Goal: Find specific page/section: Find specific page/section

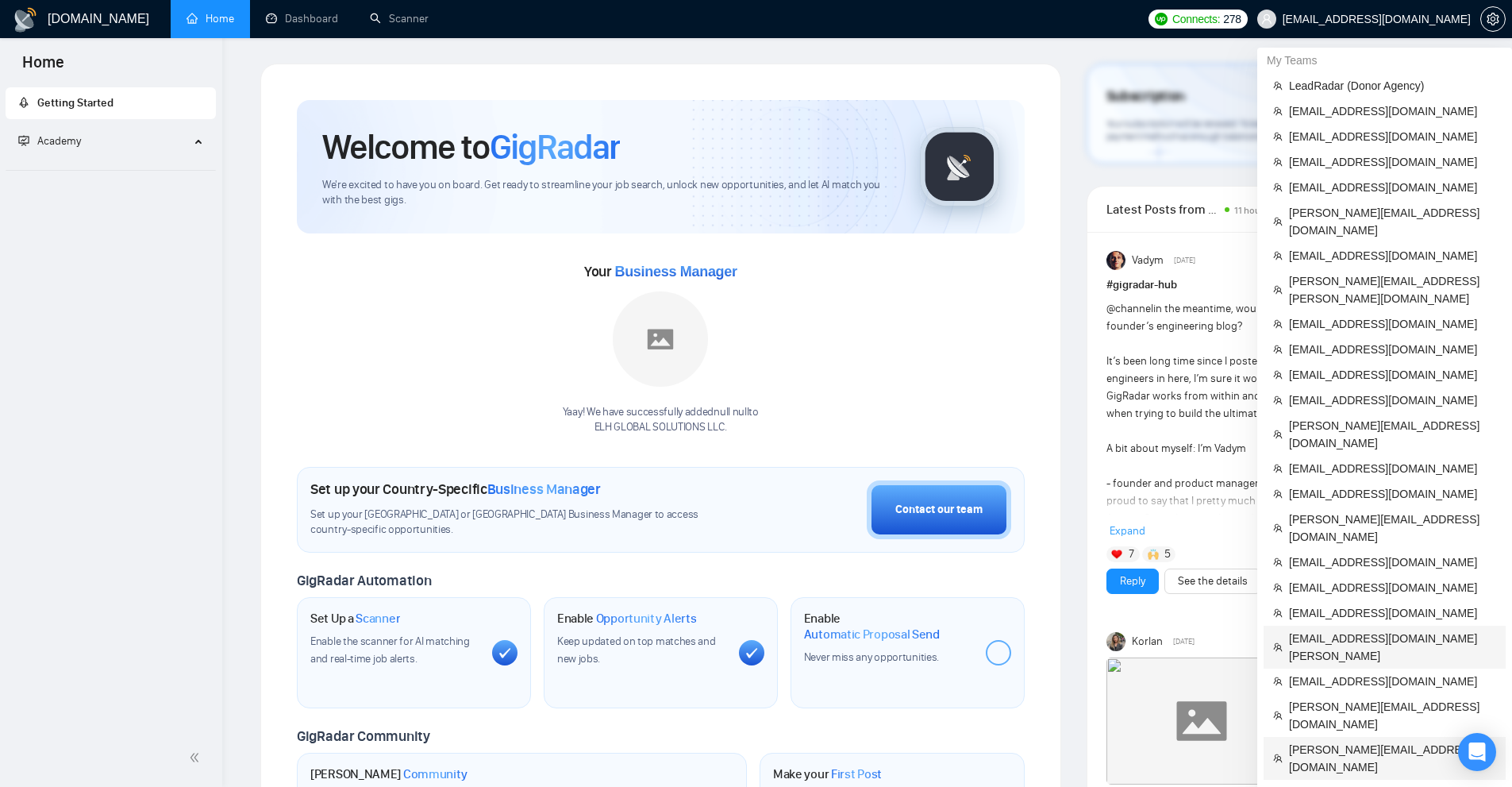
scroll to position [239, 0]
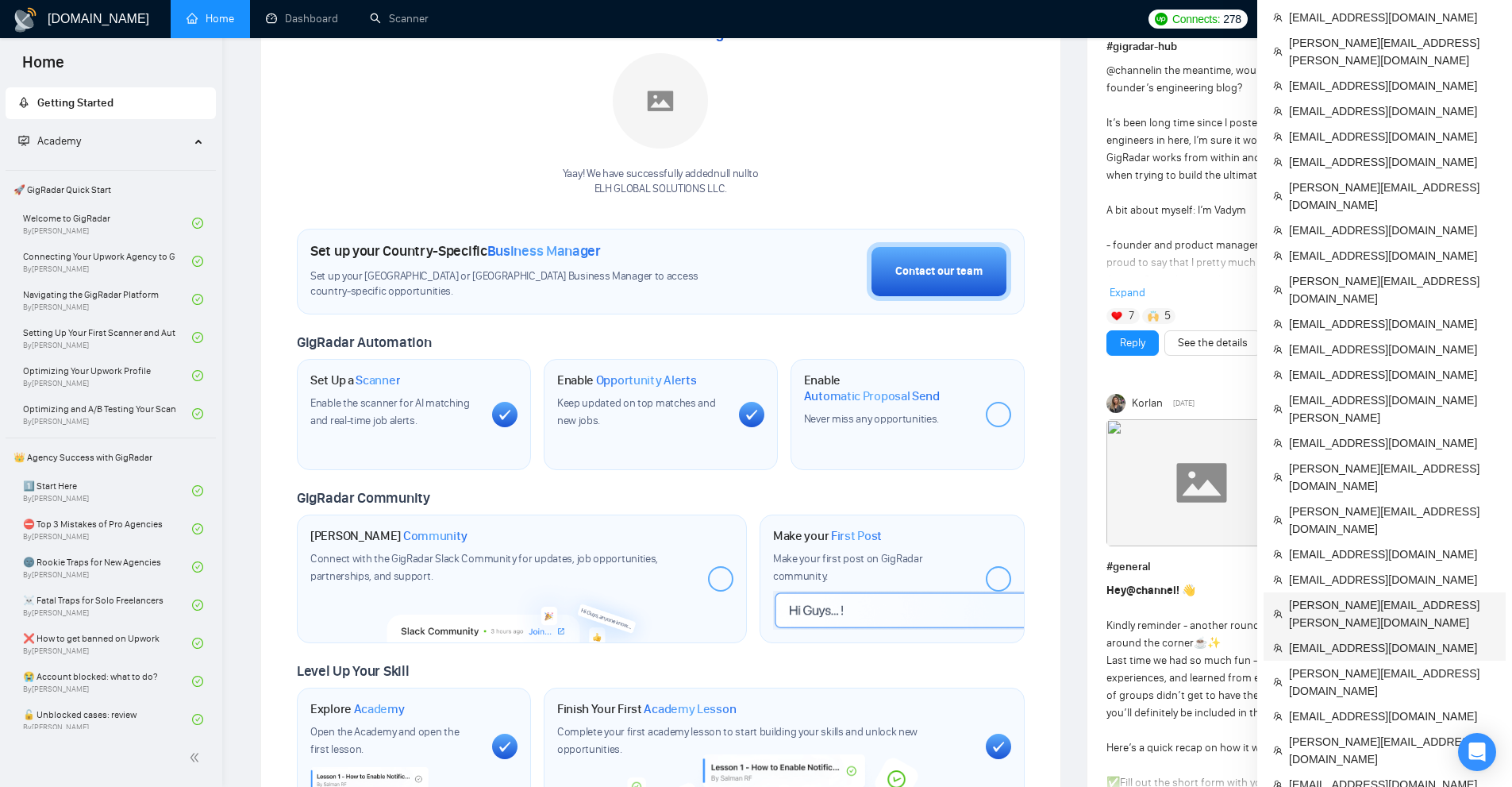
click at [1345, 596] on span "[PERSON_NAME][EMAIL_ADDRESS][PERSON_NAME][DOMAIN_NAME]" at bounding box center [1392, 613] width 207 height 35
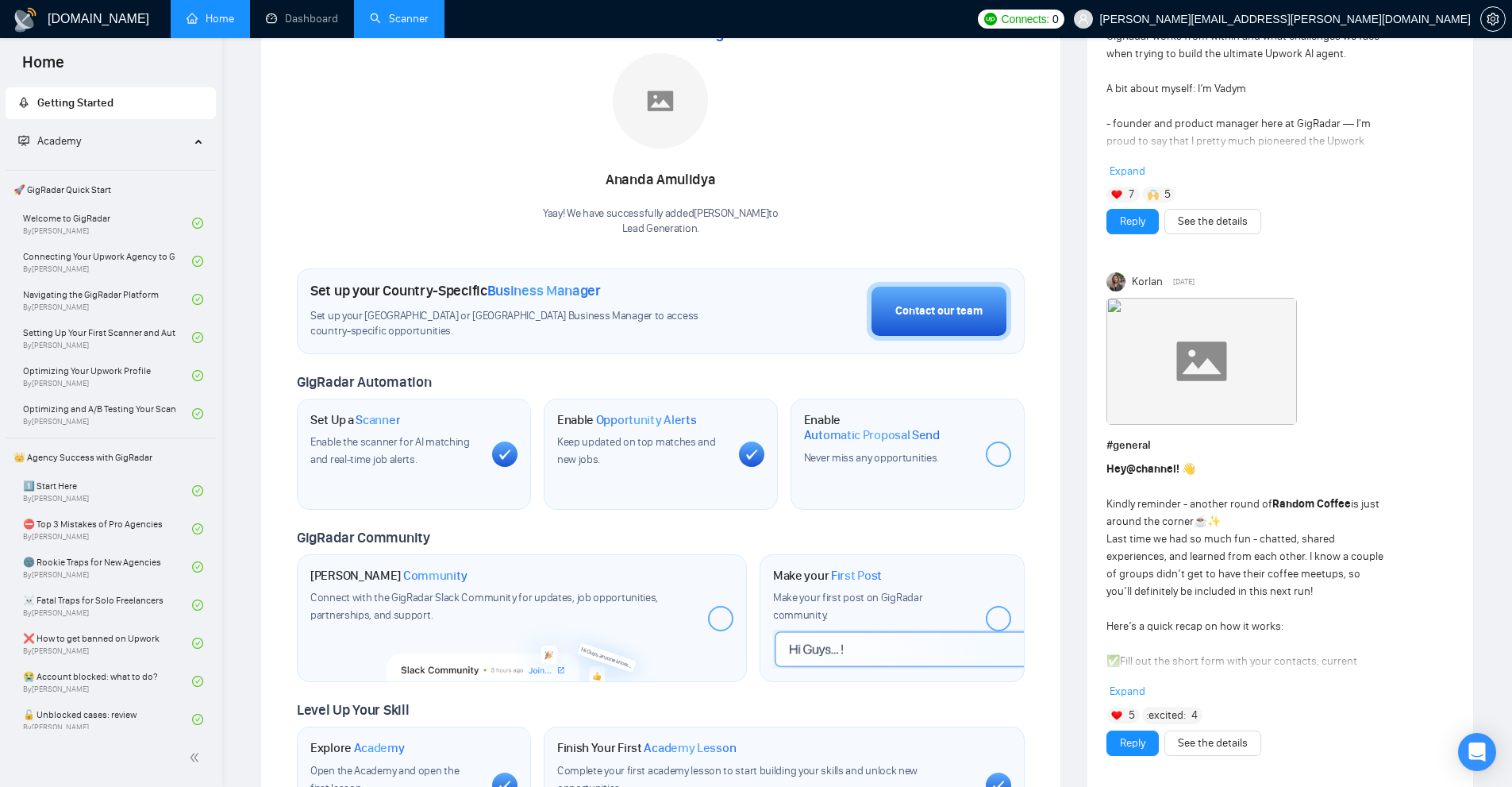
click at [374, 19] on link "Scanner" at bounding box center [399, 19] width 58 height 14
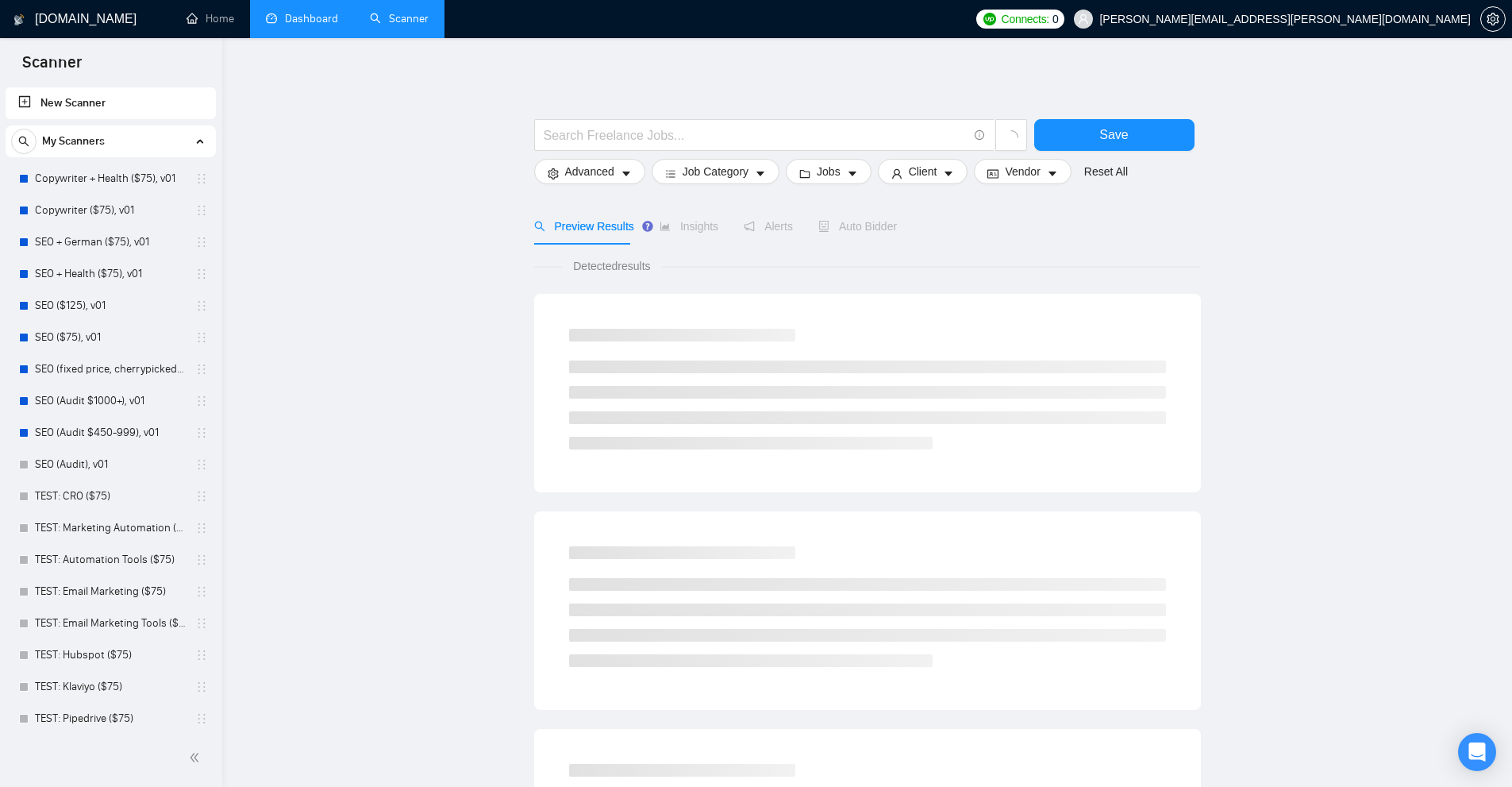
click at [288, 26] on link "Dashboard" at bounding box center [302, 19] width 72 height 14
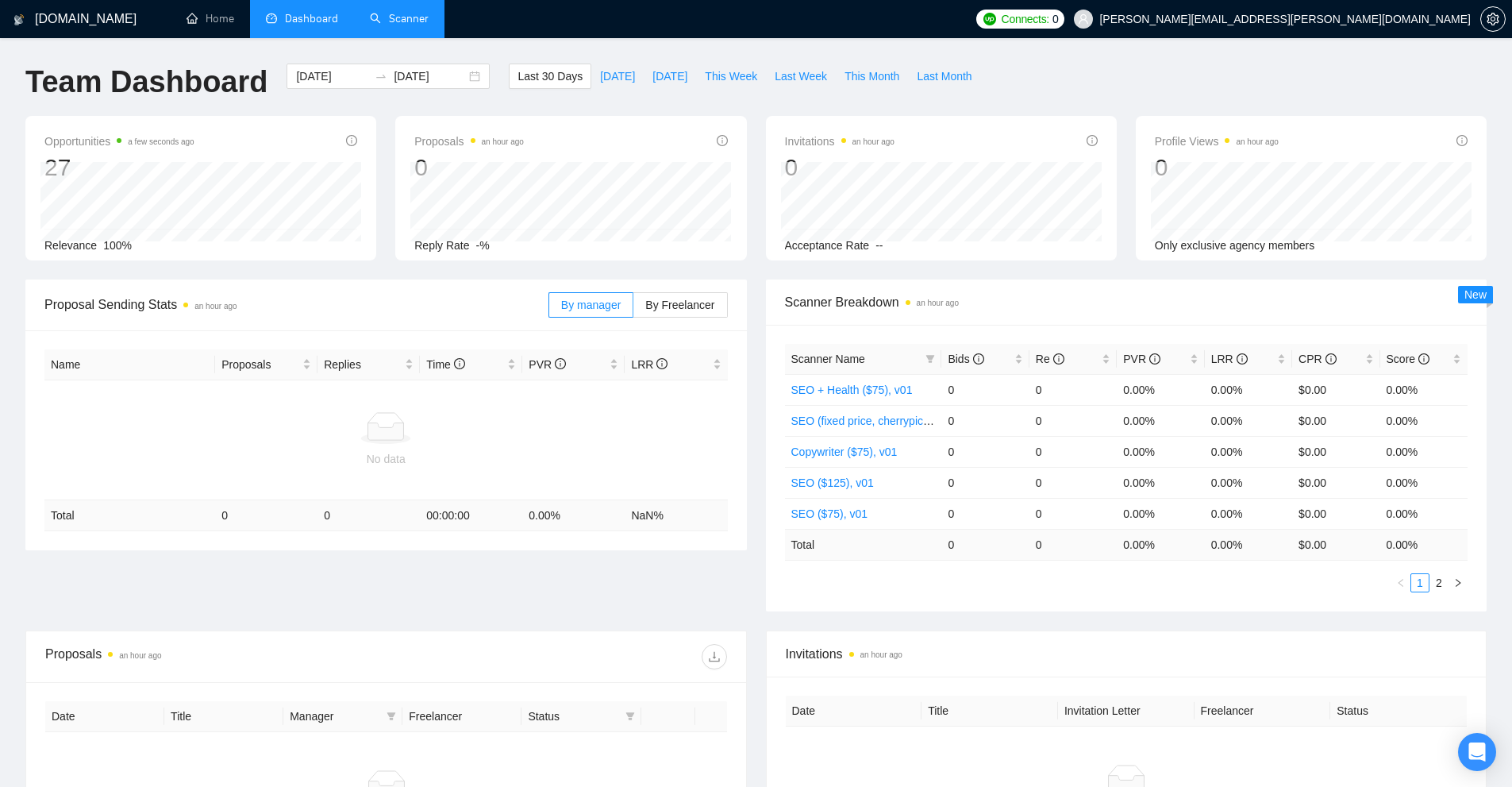
scroll to position [239, 0]
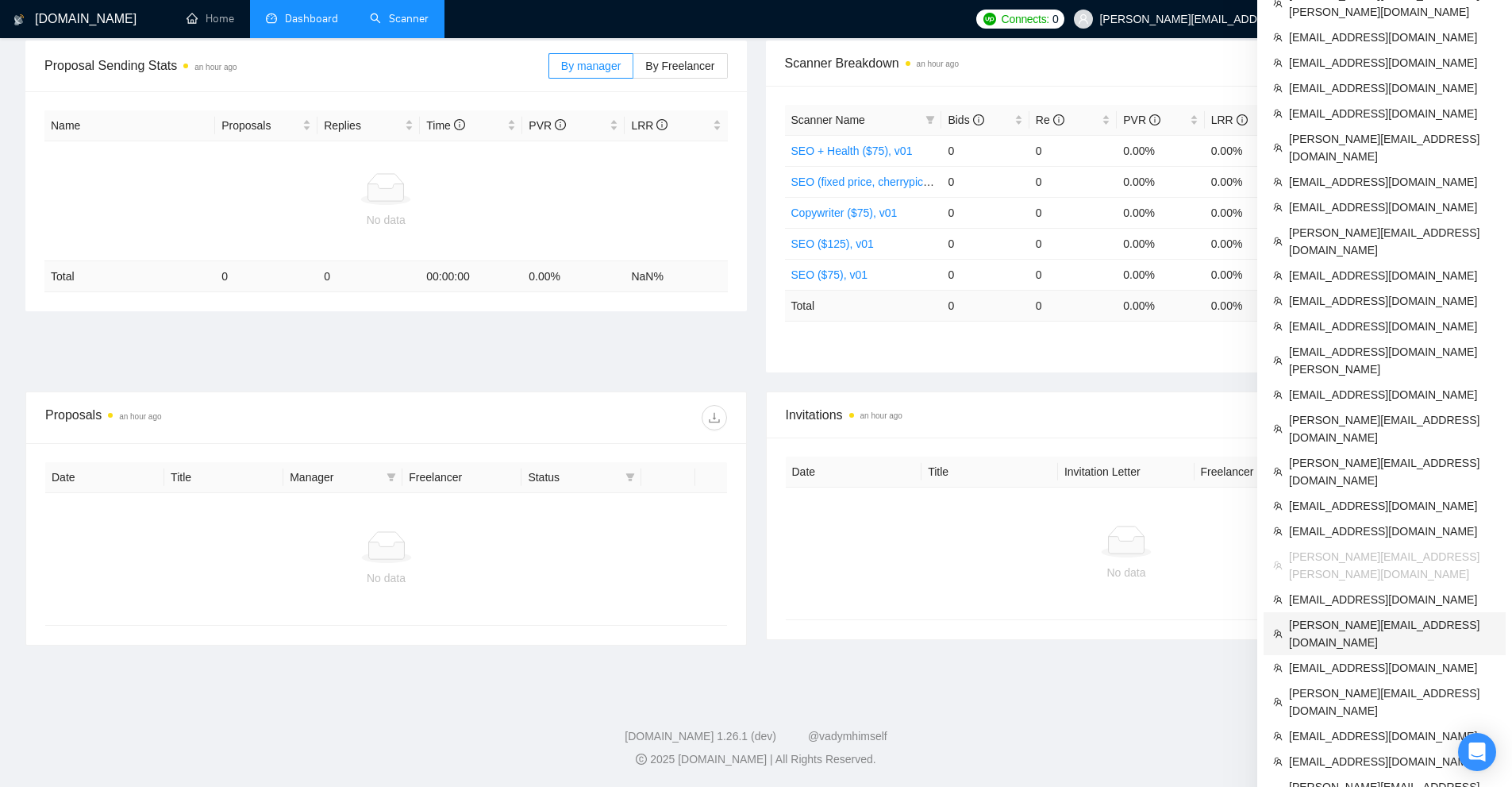
click at [1361, 616] on span "[PERSON_NAME][EMAIL_ADDRESS][DOMAIN_NAME]" at bounding box center [1392, 633] width 207 height 35
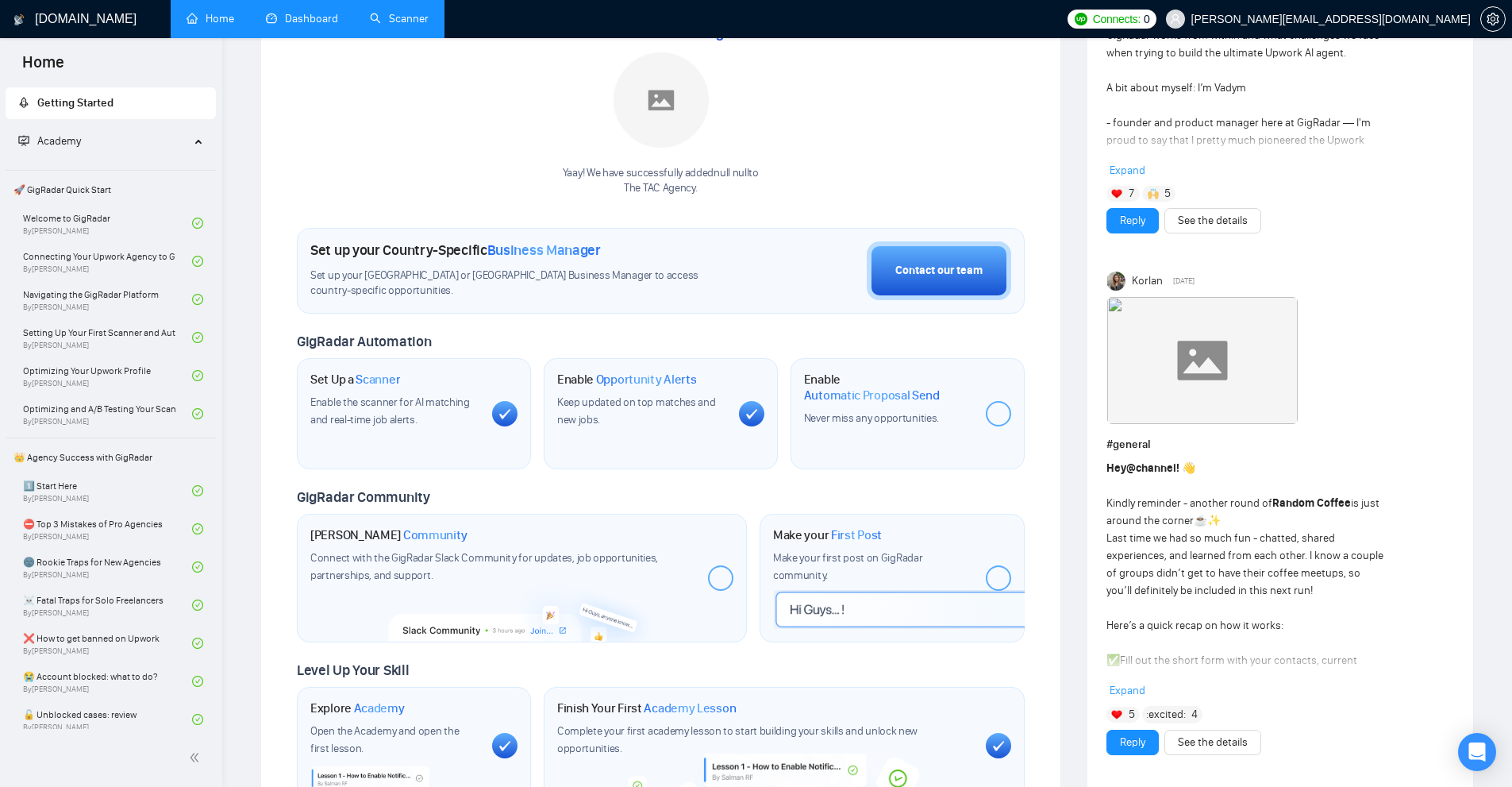
click at [390, 23] on link "Scanner" at bounding box center [399, 19] width 58 height 14
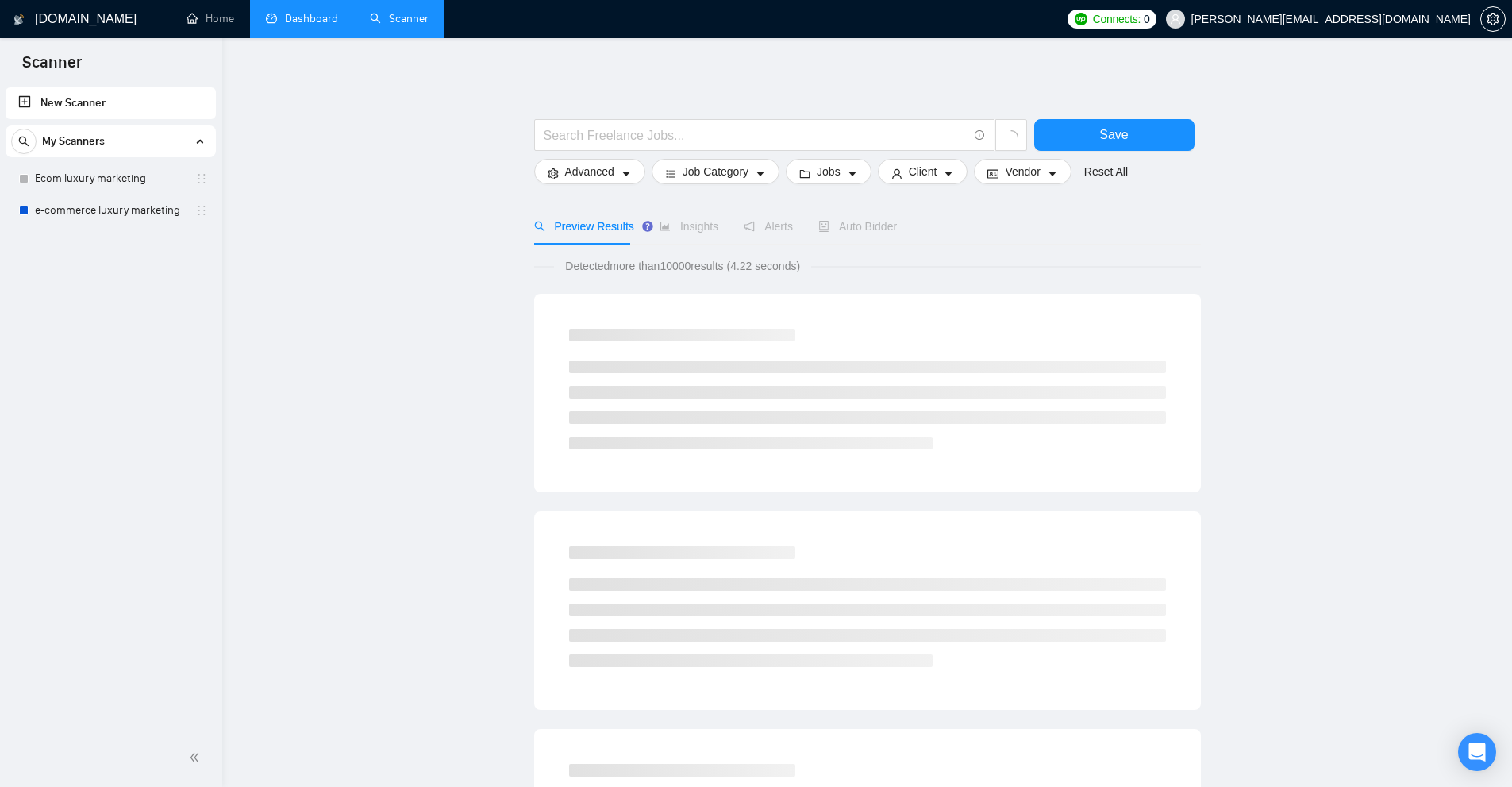
click at [266, 19] on link "Dashboard" at bounding box center [302, 19] width 72 height 14
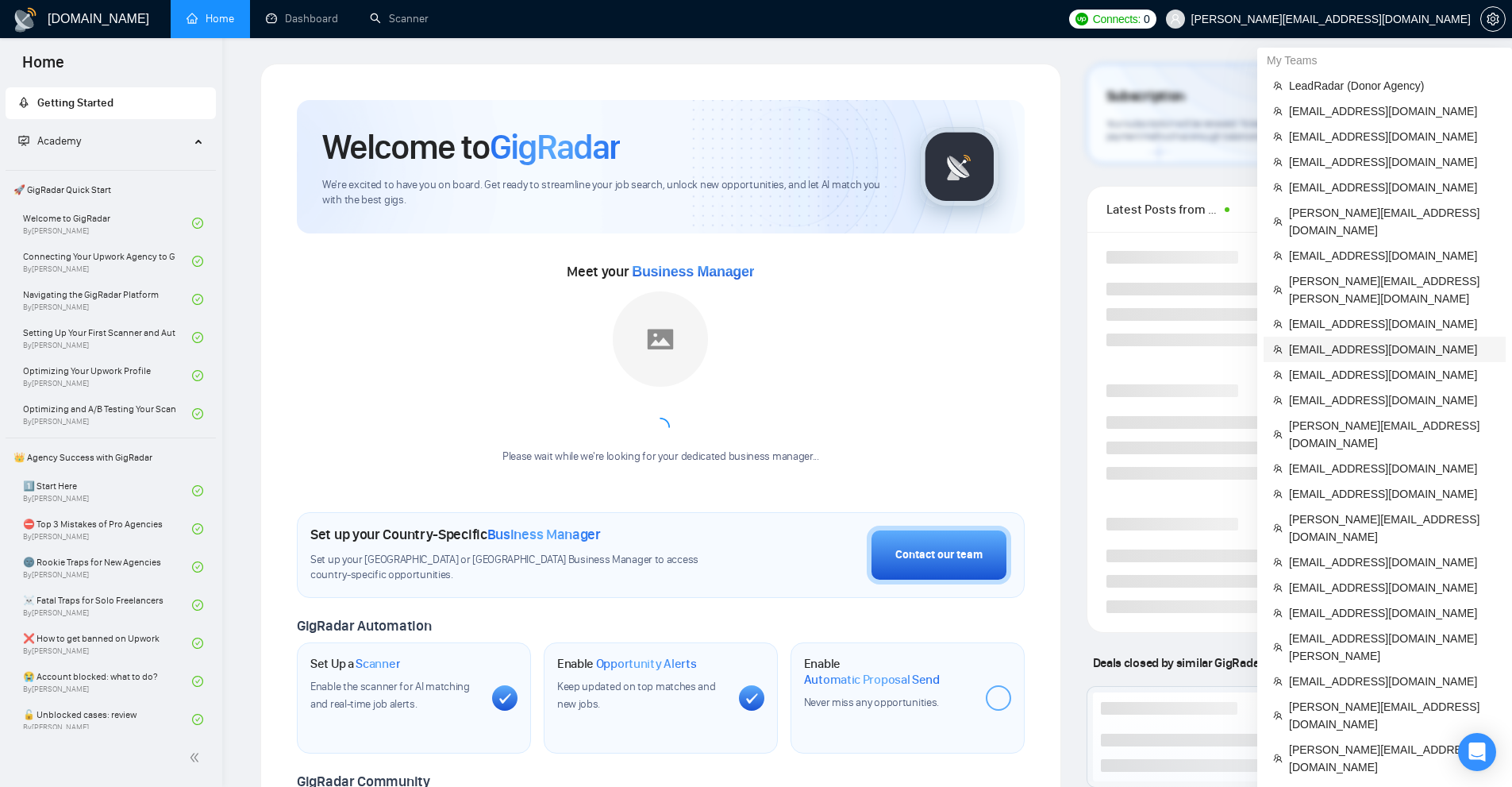
scroll to position [531, 0]
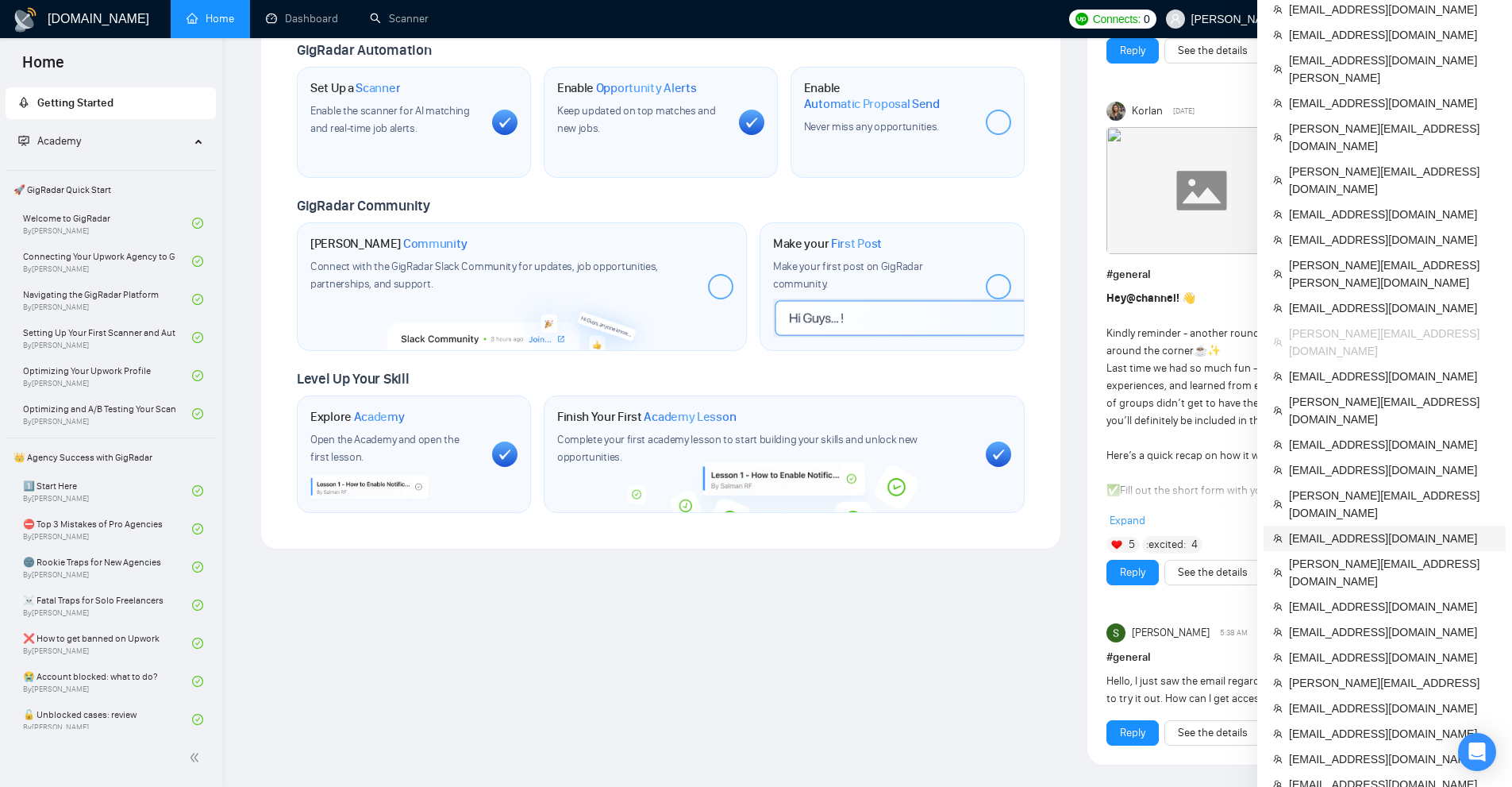
click at [1370, 530] on span "[EMAIL_ADDRESS][DOMAIN_NAME]" at bounding box center [1392, 539] width 207 height 18
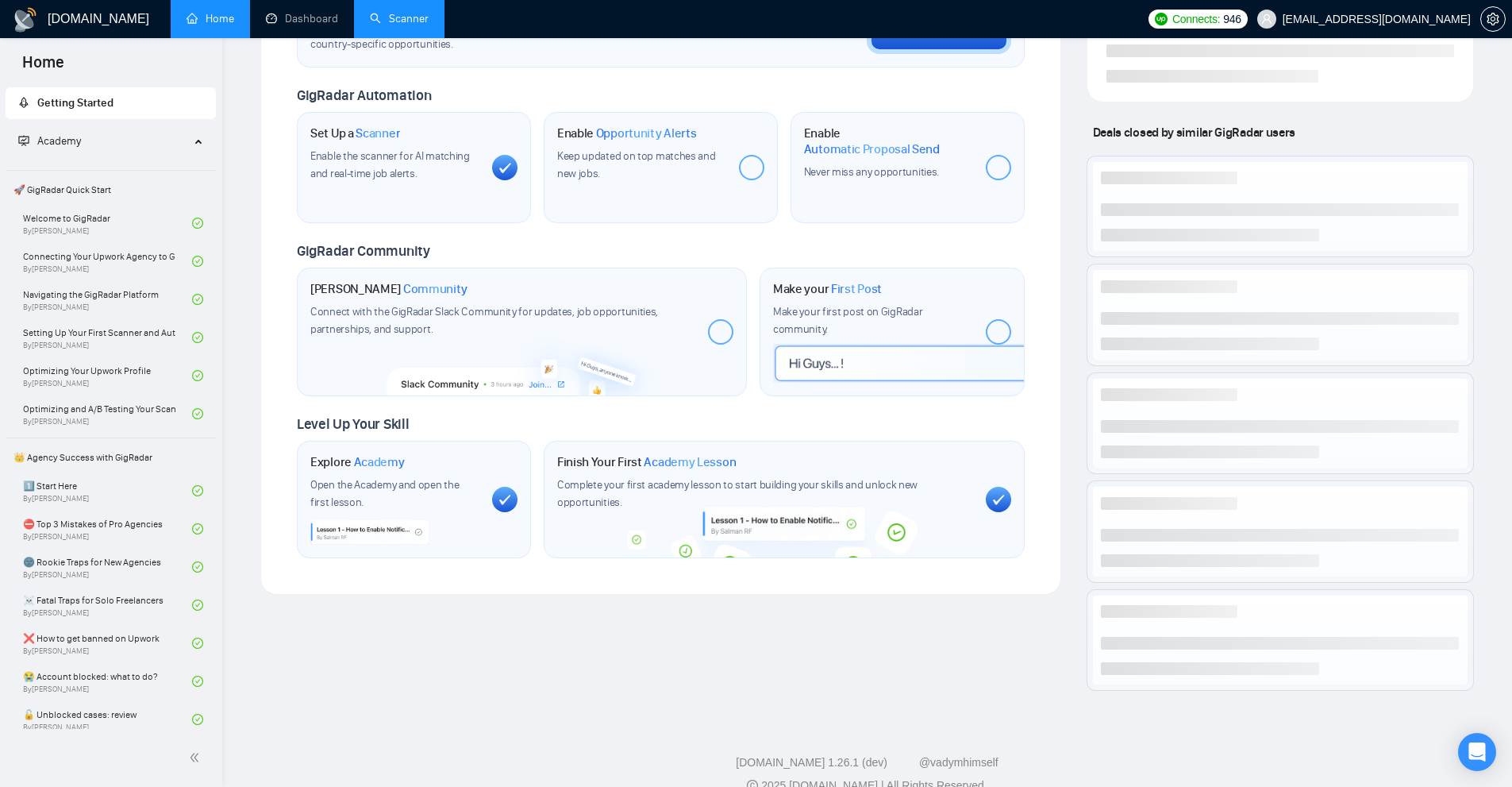
click at [394, 18] on link "Scanner" at bounding box center [399, 19] width 58 height 14
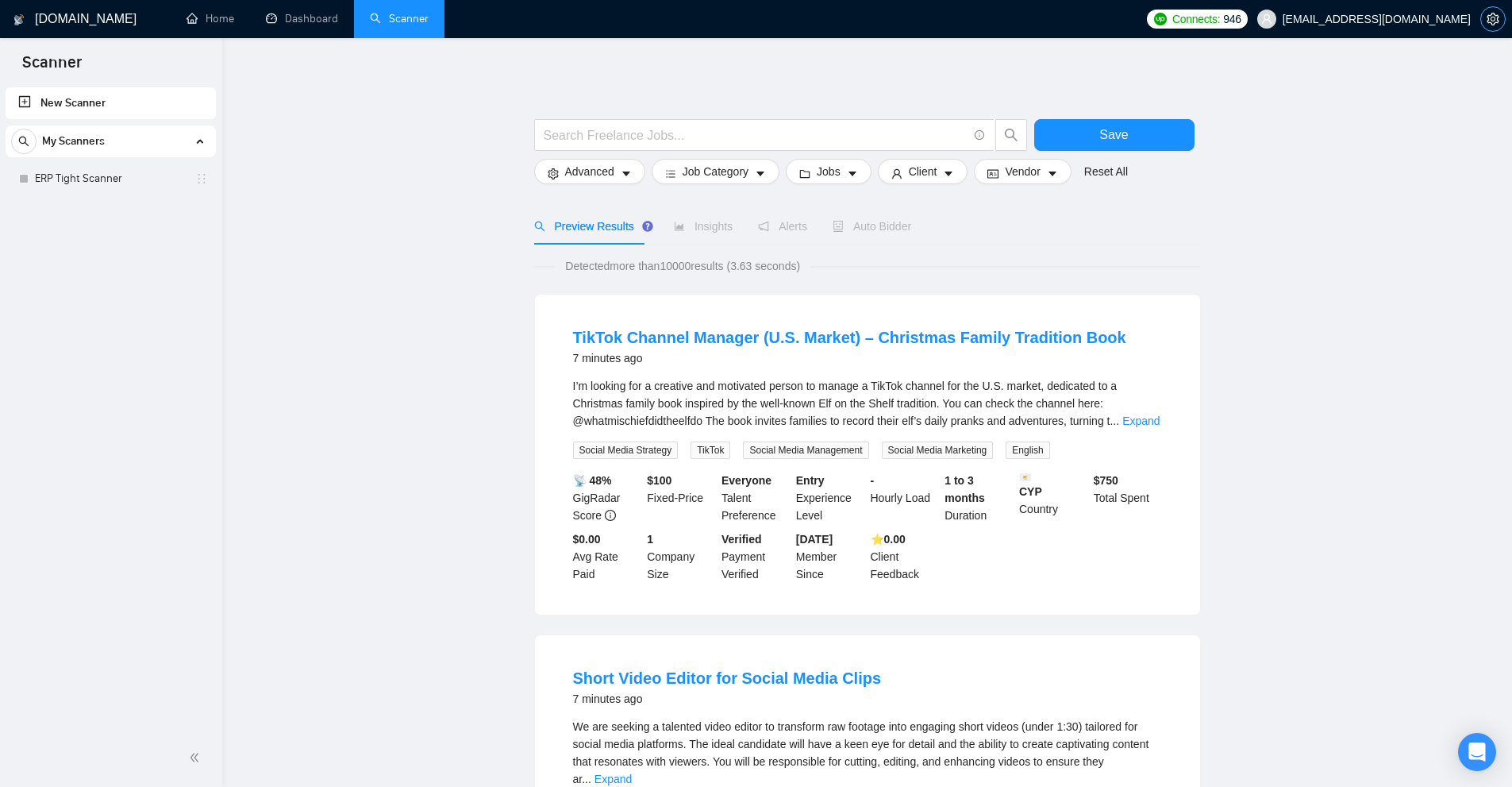
click at [1496, 18] on icon "setting" at bounding box center [1493, 19] width 13 height 13
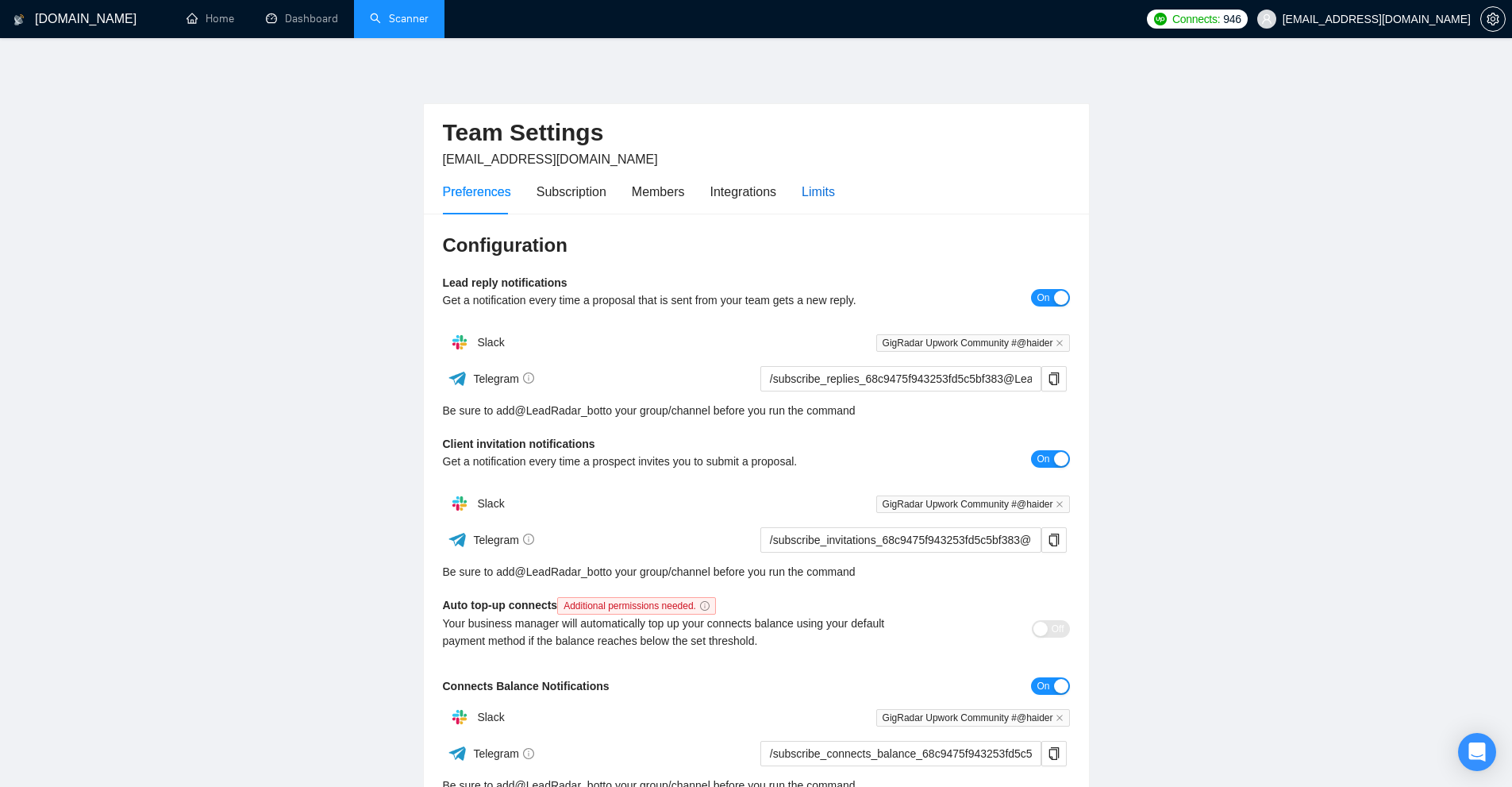
click at [802, 190] on div "Limits" at bounding box center [819, 192] width 34 height 20
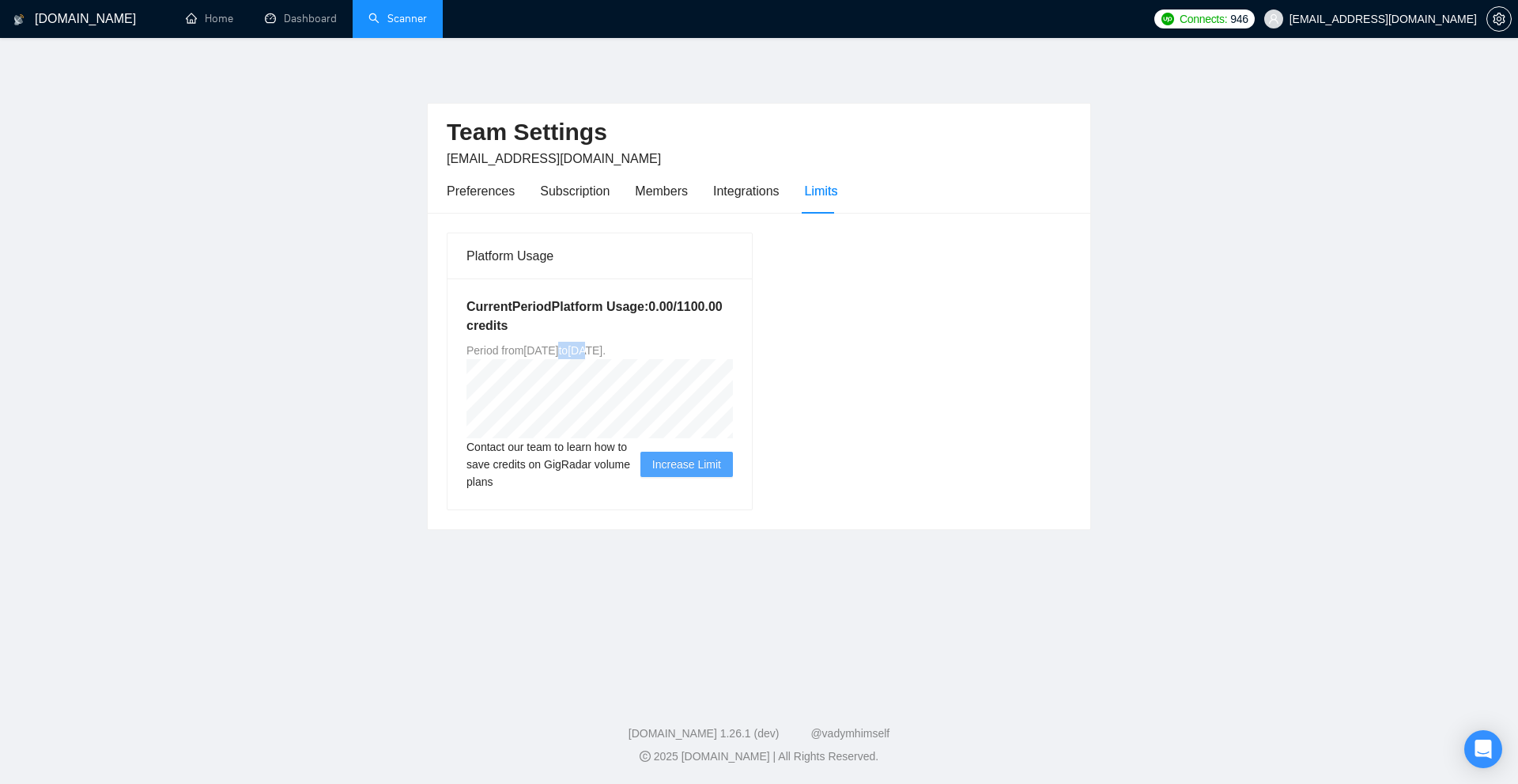
drag, startPoint x: 559, startPoint y: 349, endPoint x: 642, endPoint y: 351, distance: 83.0
click at [606, 351] on span "Period from [GEOGRAPHIC_DATA][DATE] to [GEOGRAPHIC_DATA][DATE] ." at bounding box center [536, 350] width 139 height 13
